Goal: Navigation & Orientation: Find specific page/section

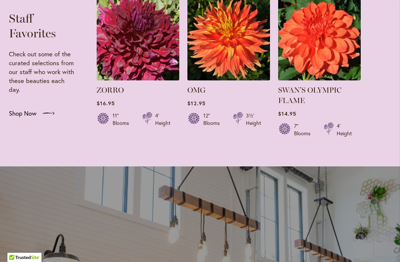
scroll to position [1507, 0]
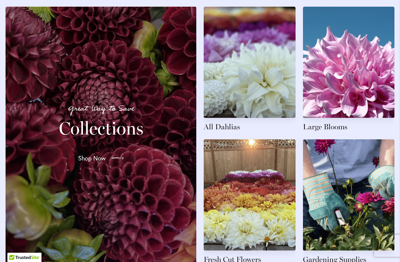
scroll to position [1155, 0]
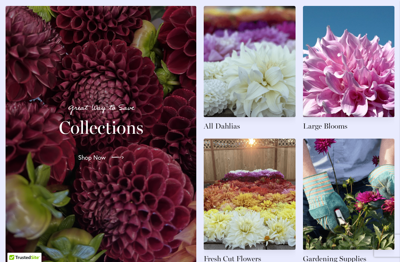
click at [228, 130] on link at bounding box center [250, 68] width 92 height 125
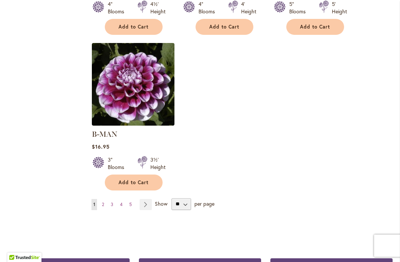
scroll to position [966, 0]
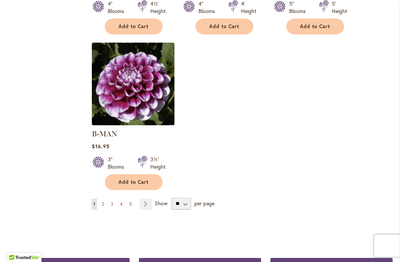
click at [111, 201] on span "3" at bounding box center [112, 204] width 3 height 6
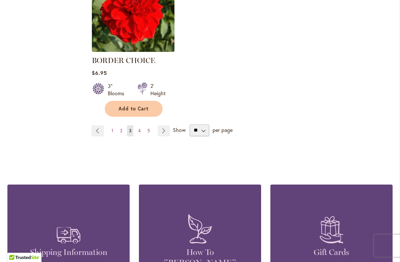
scroll to position [1029, 0]
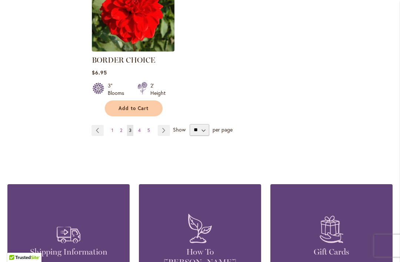
click at [119, 126] on link "Page 2" at bounding box center [121, 130] width 6 height 11
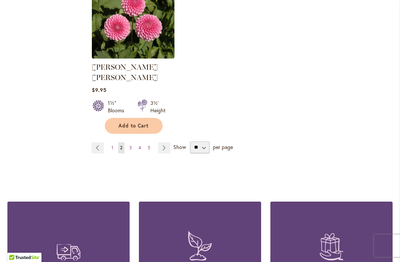
scroll to position [1023, 0]
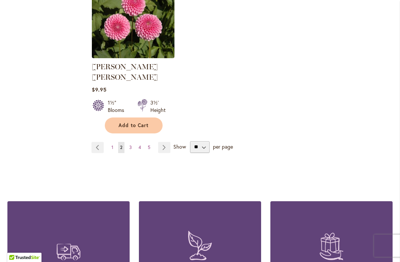
click at [138, 142] on link "Page 4" at bounding box center [140, 147] width 6 height 11
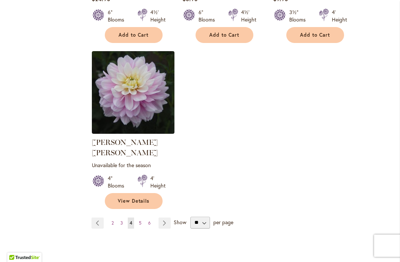
scroll to position [958, 0]
click at [140, 219] on span "5" at bounding box center [140, 222] width 3 height 6
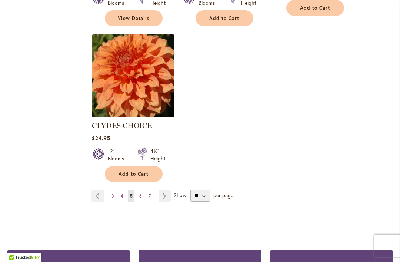
scroll to position [985, 0]
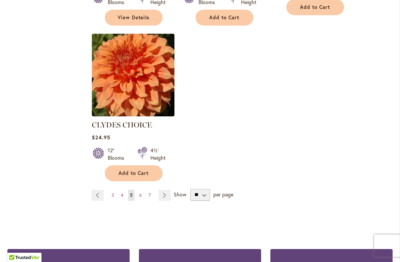
click at [141, 192] on span "6" at bounding box center [140, 195] width 3 height 6
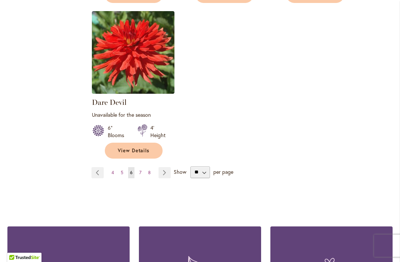
scroll to position [1016, 0]
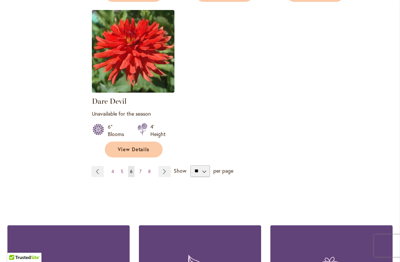
click at [139, 166] on link "Page 7" at bounding box center [140, 171] width 6 height 11
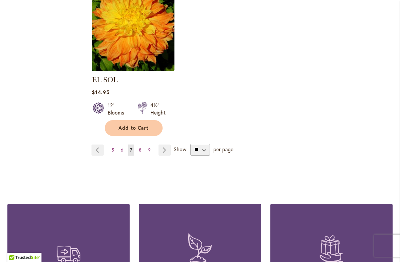
scroll to position [1020, 0]
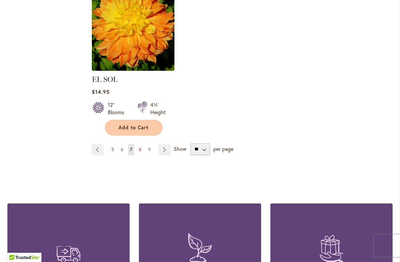
click at [139, 147] on span "8" at bounding box center [140, 150] width 3 height 6
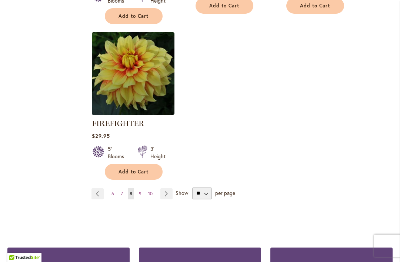
scroll to position [1004, 0]
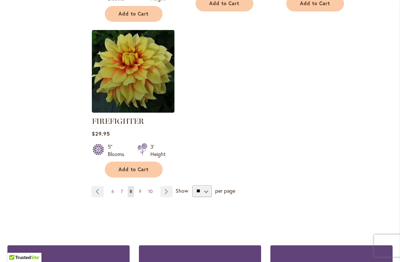
click at [141, 189] on span "9" at bounding box center [140, 191] width 3 height 6
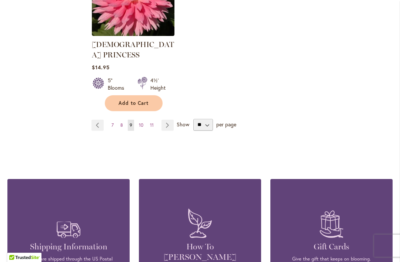
scroll to position [1087, 0]
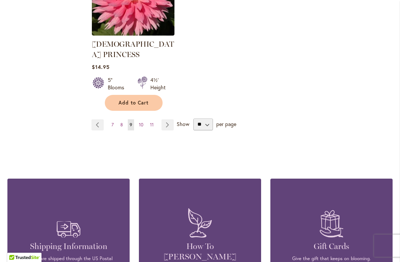
click at [139, 119] on link "Page 10" at bounding box center [141, 124] width 8 height 11
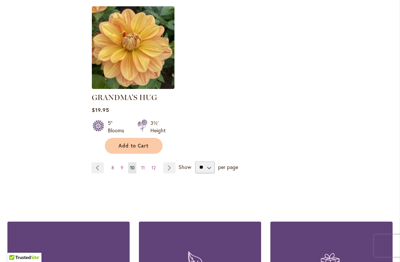
scroll to position [1002, 0]
click at [142, 165] on span "11" at bounding box center [143, 168] width 4 height 6
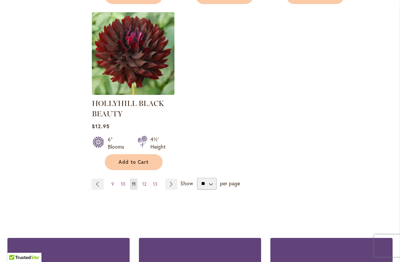
scroll to position [1001, 0]
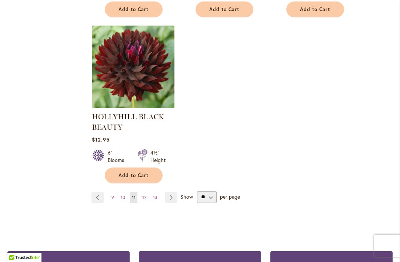
click at [144, 195] on span "12" at bounding box center [144, 197] width 4 height 6
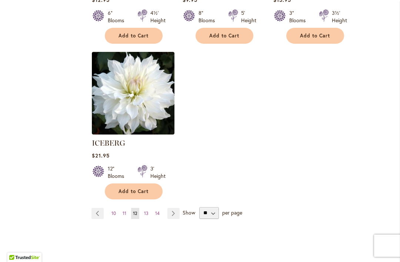
scroll to position [958, 0]
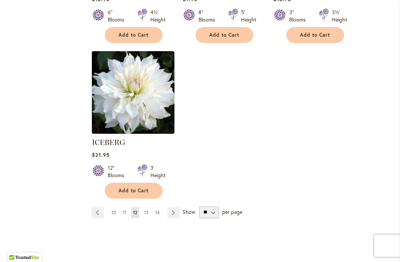
click at [144, 209] on span "13" at bounding box center [146, 212] width 4 height 6
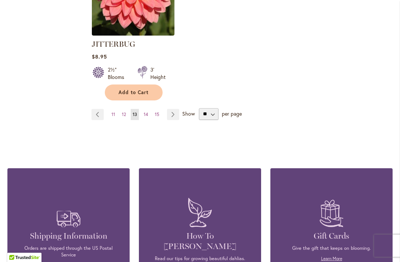
scroll to position [1074, 0]
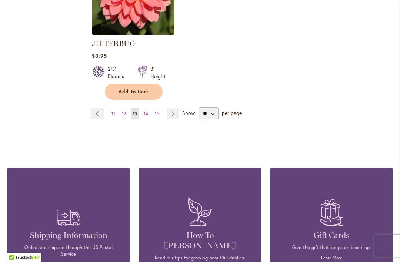
click at [144, 111] on span "14" at bounding box center [146, 114] width 4 height 6
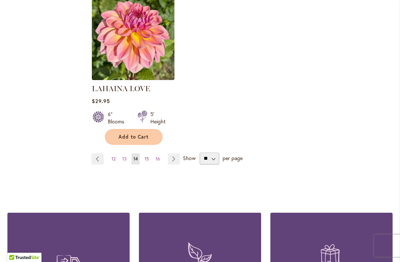
scroll to position [1012, 0]
click at [149, 153] on link "Page 15" at bounding box center [146, 158] width 8 height 11
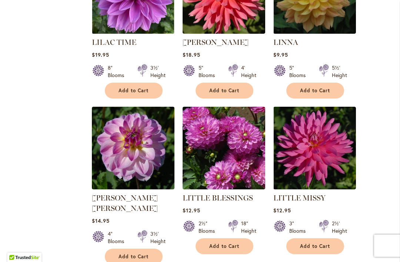
scroll to position [591, 0]
